Goal: Task Accomplishment & Management: Complete application form

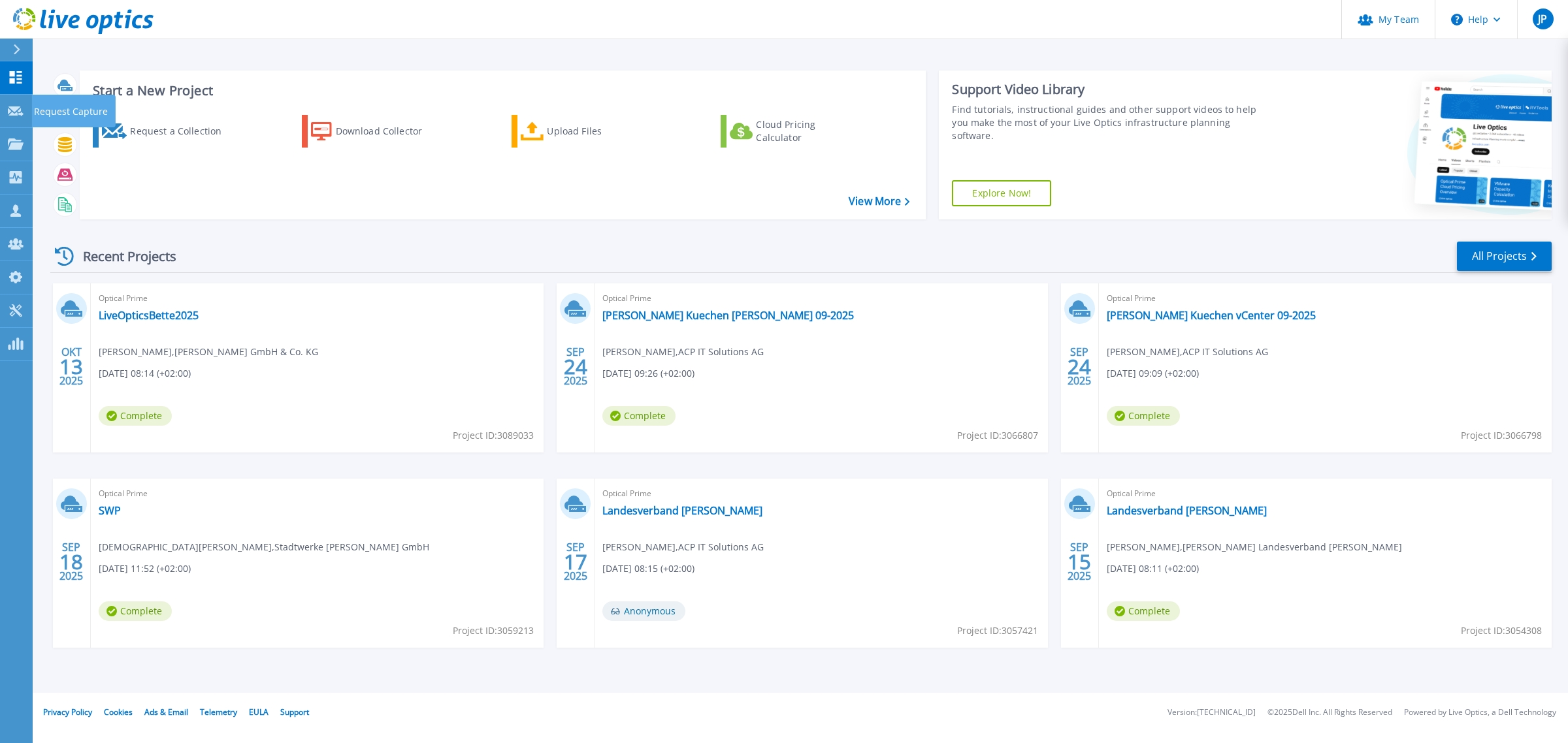
click at [8, 112] on icon at bounding box center [15, 111] width 16 height 10
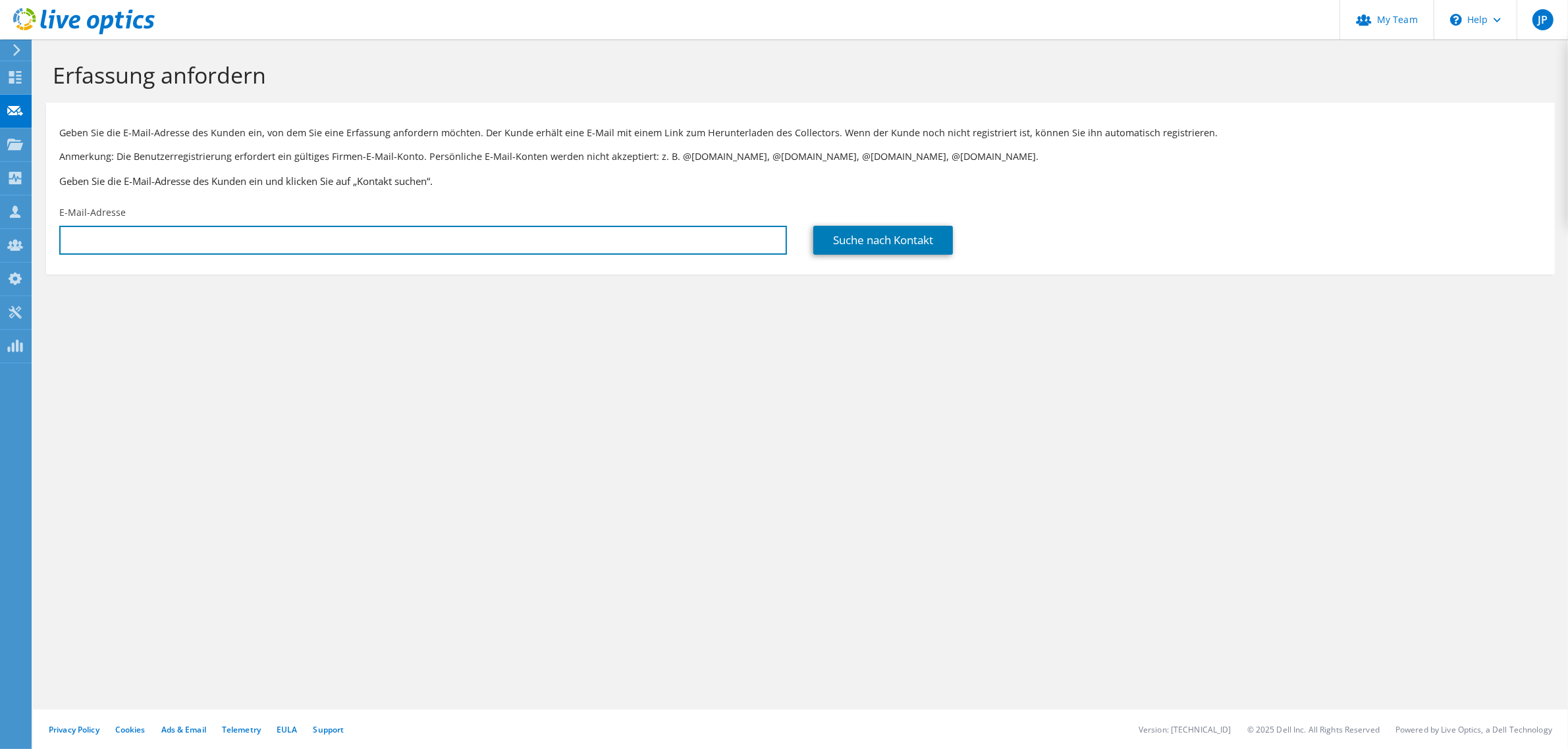
click at [153, 240] on input "text" at bounding box center [423, 240] width 728 height 29
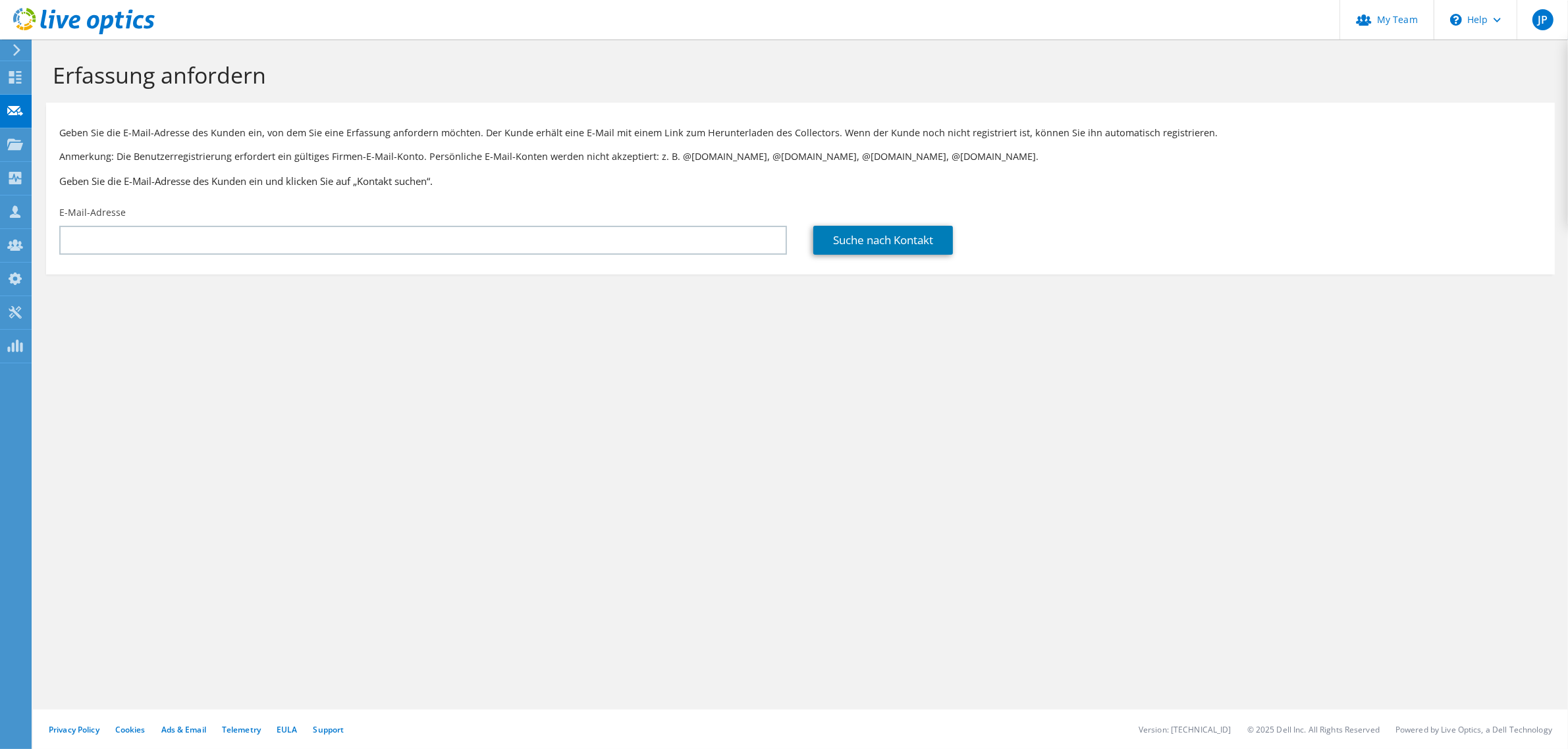
click at [1034, 700] on div "Erfassung anfordern Geben Sie die E-Mail-Adresse des Kunden ein, von dem Sie ei…" at bounding box center [800, 394] width 1535 height 710
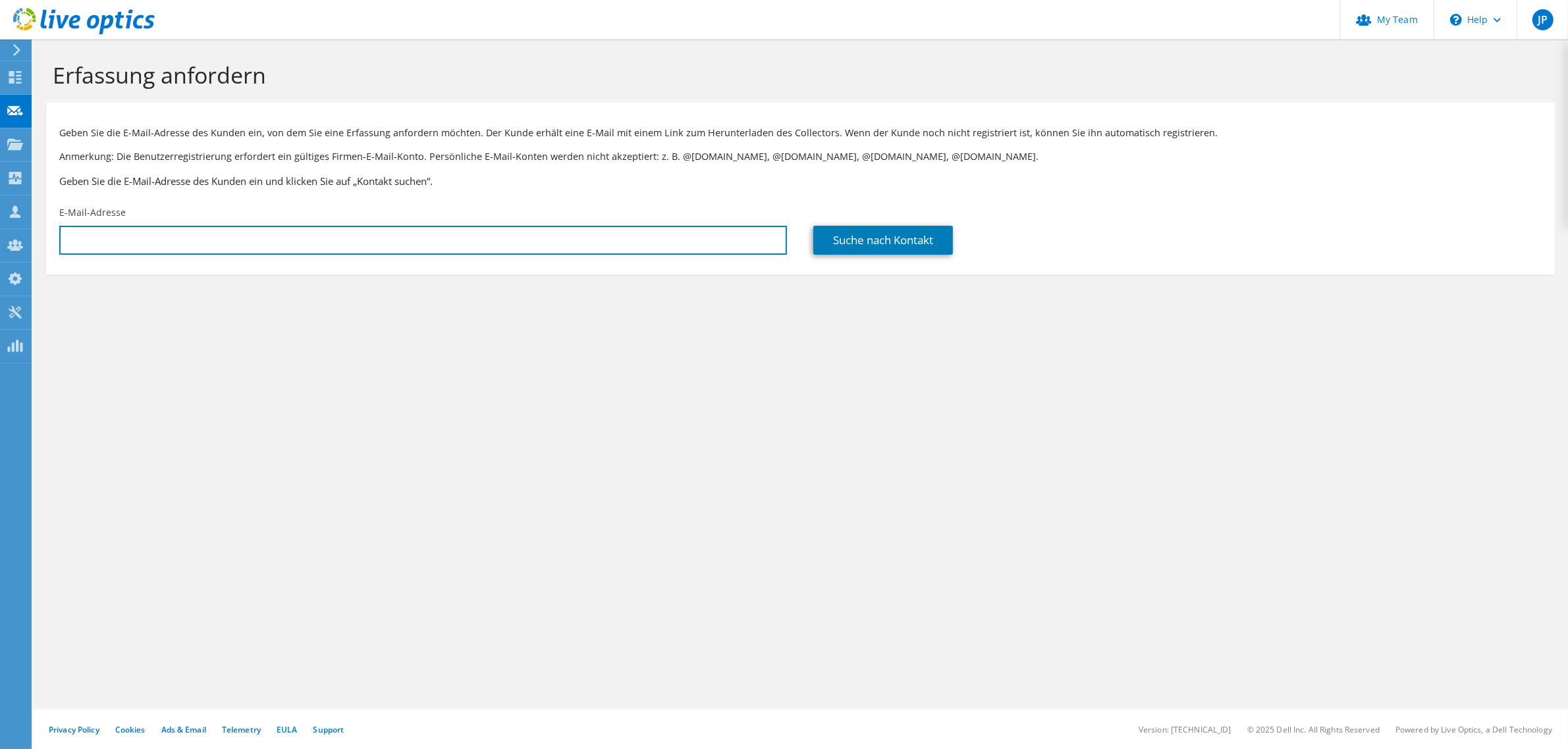
drag, startPoint x: 280, startPoint y: 243, endPoint x: 413, endPoint y: 241, distance: 133.0
click at [280, 243] on input "text" at bounding box center [423, 240] width 728 height 29
paste input "[EMAIL_ADDRESS][DOMAIN_NAME]"
type input "[EMAIL_ADDRESS][DOMAIN_NAME]"
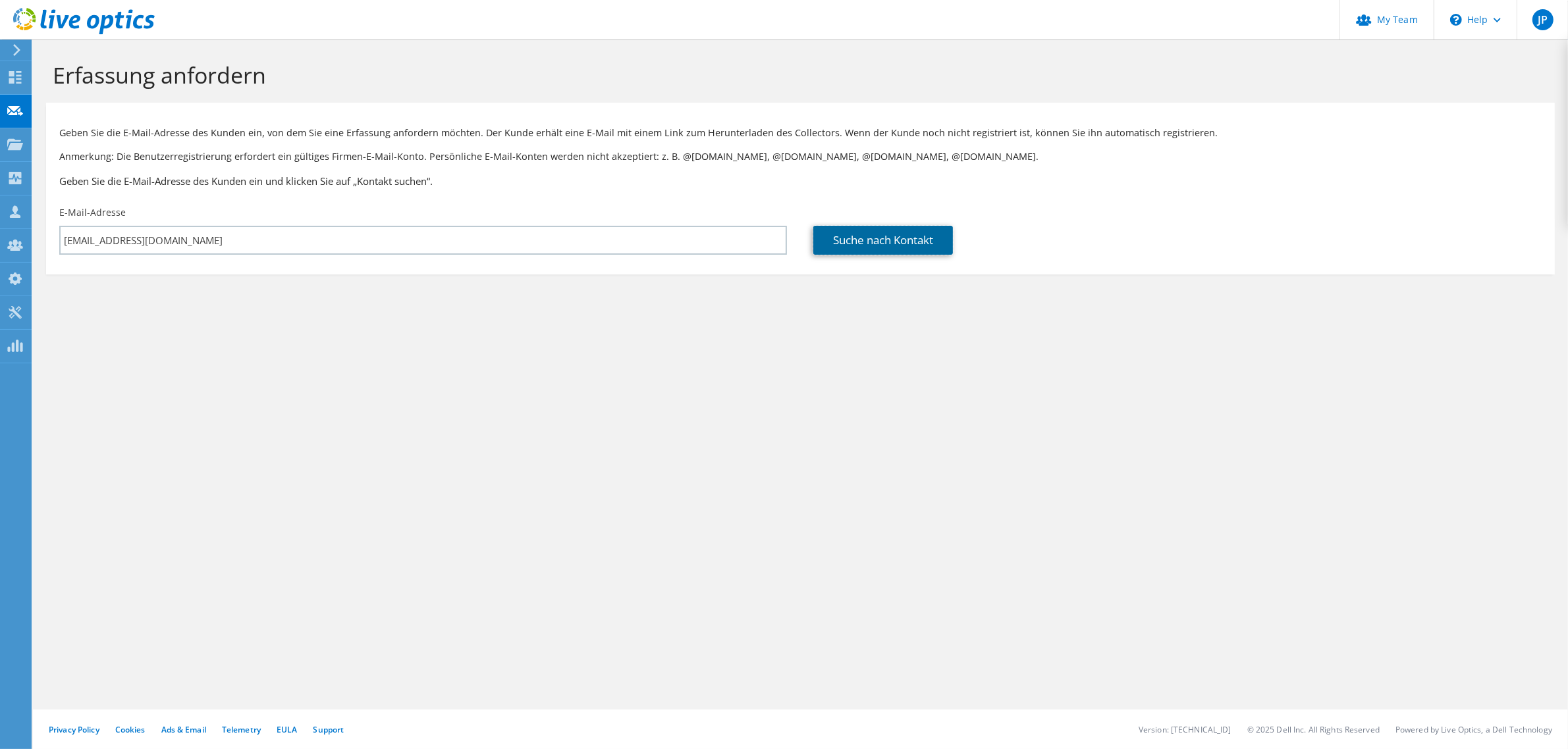
click at [909, 238] on link "Suche nach Kontakt" at bounding box center [883, 240] width 140 height 29
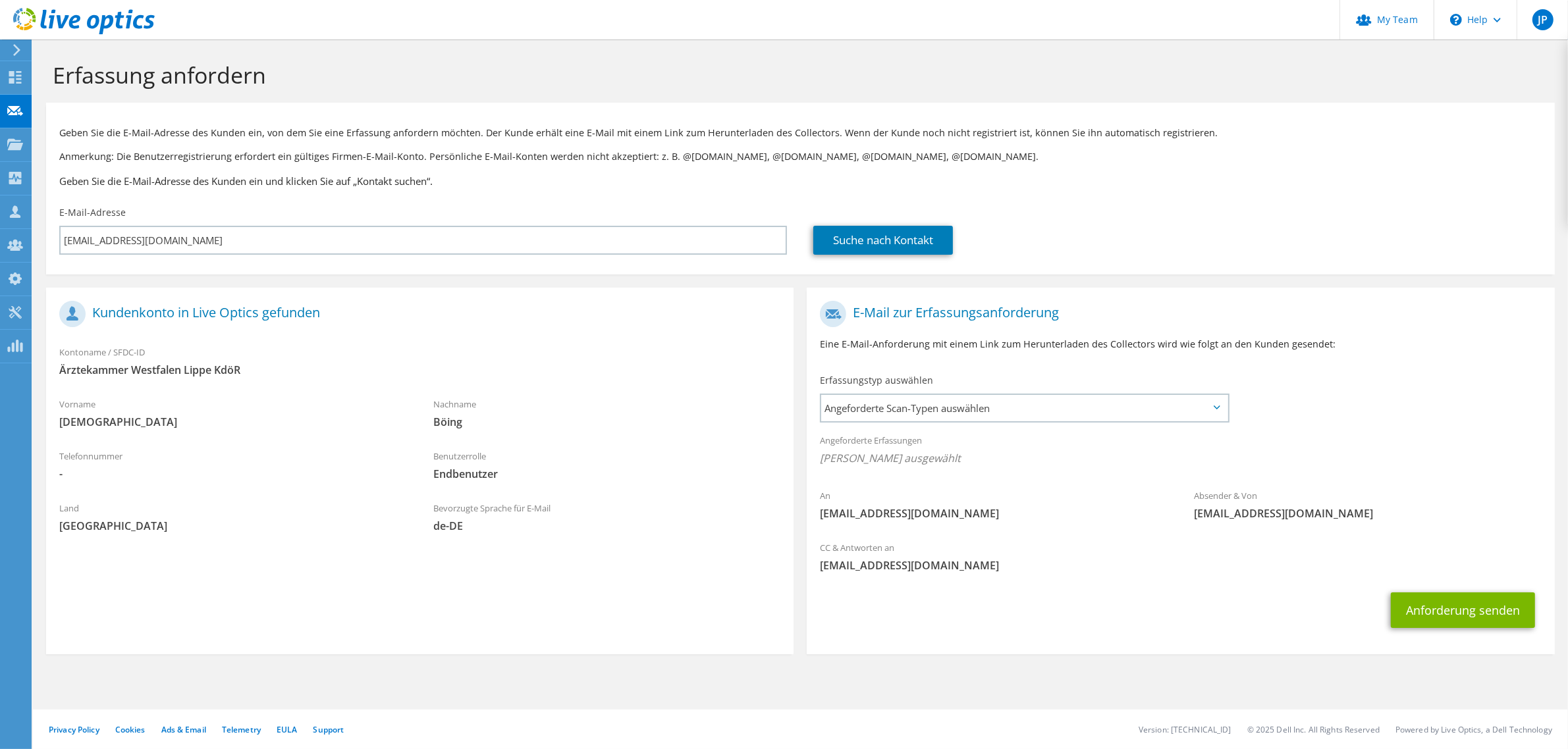
click at [993, 402] on span "Angeforderte Scan-Typen auswählen" at bounding box center [1024, 408] width 406 height 26
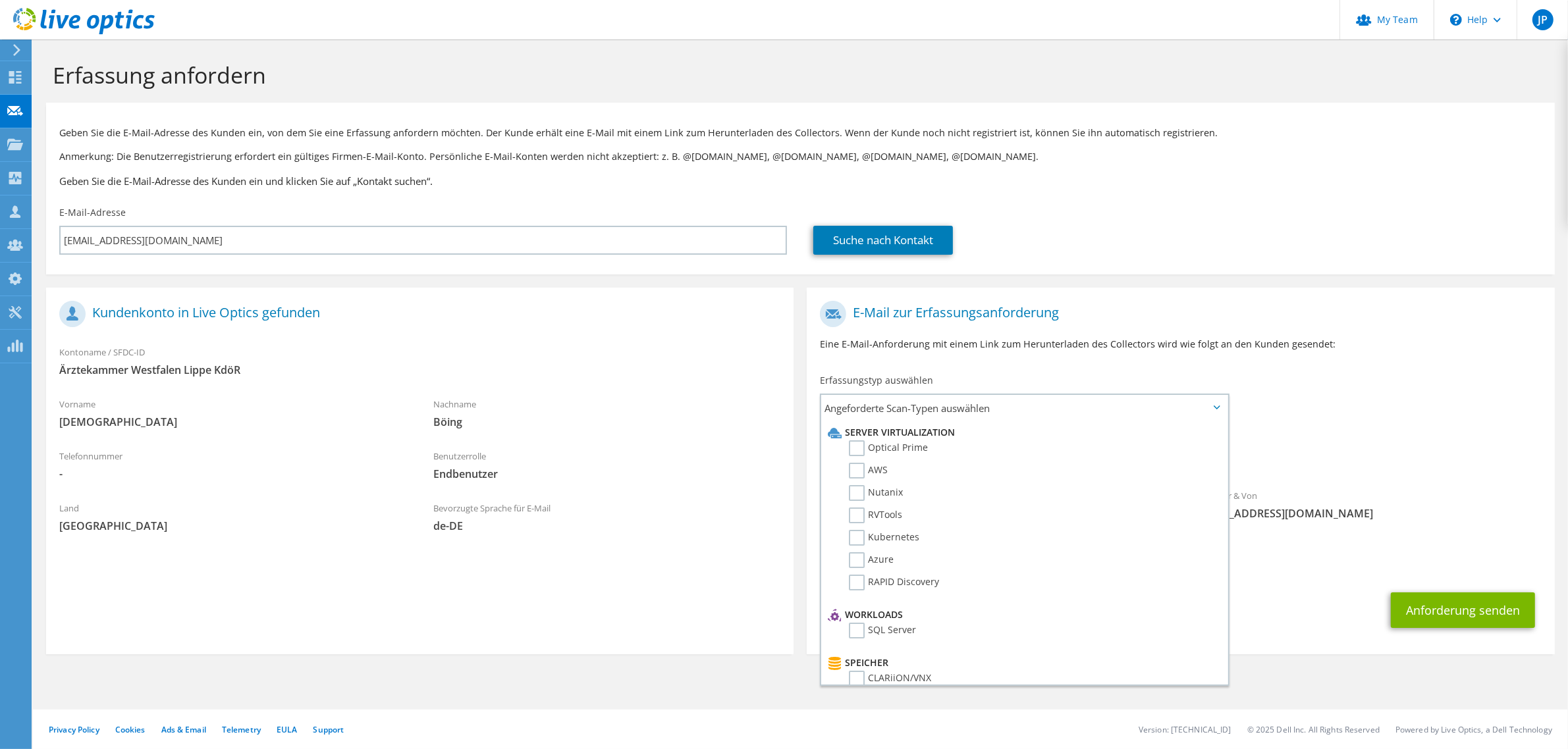
click at [861, 449] on label "Optical Prime" at bounding box center [888, 449] width 79 height 16
click at [0, 0] on input "Optical Prime" at bounding box center [0, 0] width 0 height 0
click at [1294, 386] on div "An [EMAIL_ADDRESS][DOMAIN_NAME] Absender & Von [EMAIL_ADDRESS][DOMAIN_NAME]" at bounding box center [1181, 416] width 747 height 243
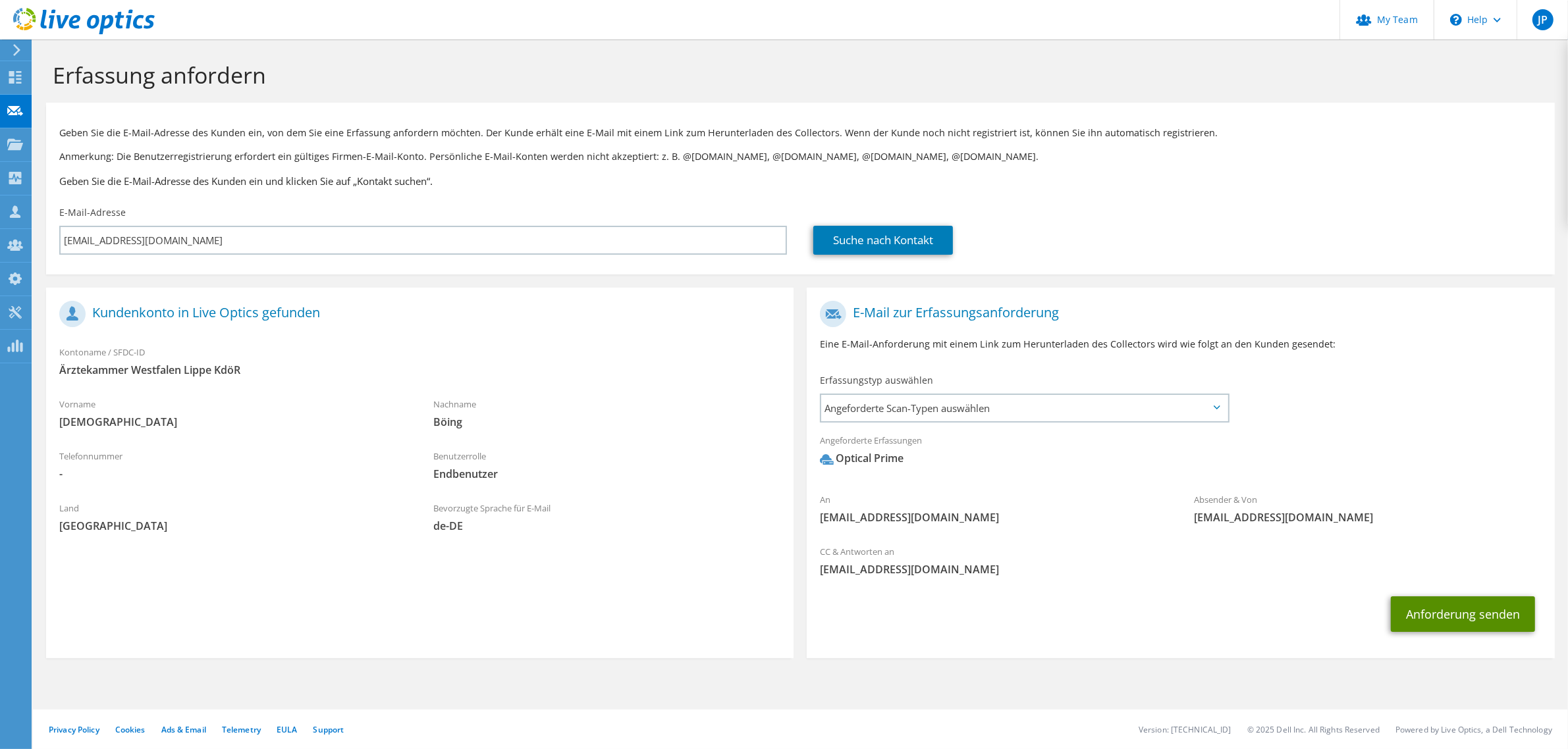
click at [1457, 615] on button "Anforderung senden" at bounding box center [1462, 615] width 144 height 36
